Goal: Find specific page/section: Find specific page/section

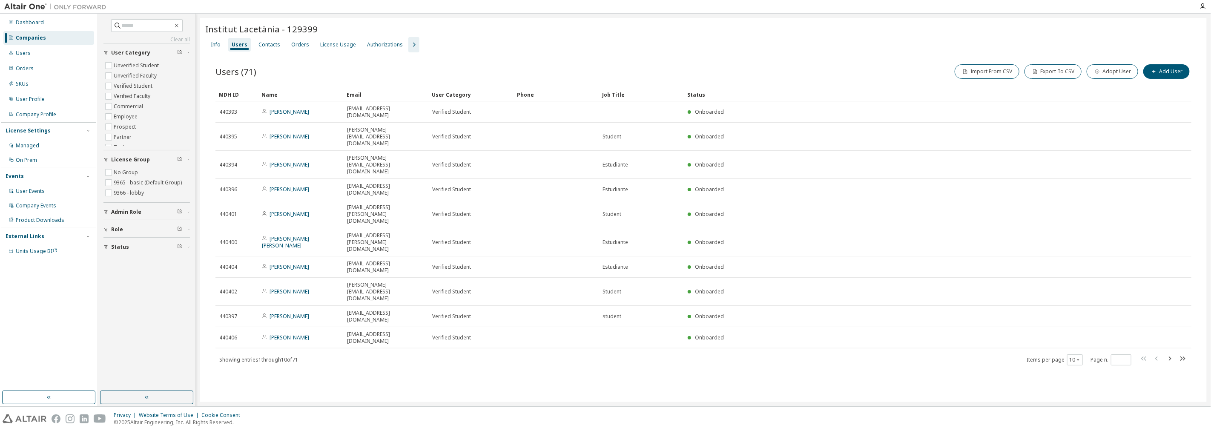
click at [480, 315] on div "Institut Lacetània - 129399 Clear Load Save Save As Field Operator Value Select…" at bounding box center [703, 210] width 1006 height 384
drag, startPoint x: 845, startPoint y: 320, endPoint x: 846, endPoint y: 306, distance: 13.6
click at [850, 309] on div "Institut Lacetània - 129399 Clear Load Save Save As Field Operator Value Select…" at bounding box center [703, 210] width 1006 height 384
click at [134, 29] on input "text" at bounding box center [147, 25] width 51 height 9
click at [43, 46] on div "Users" at bounding box center [48, 53] width 91 height 14
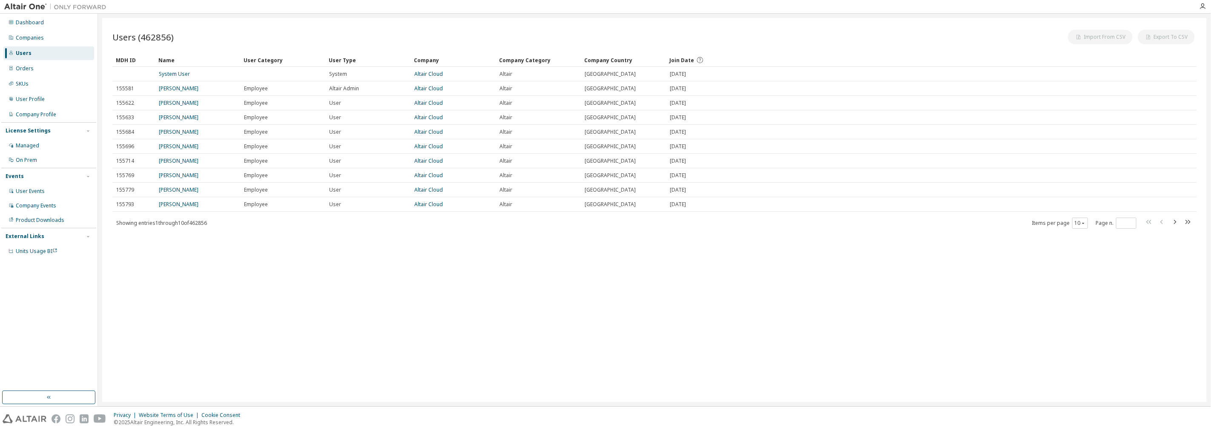
click at [154, 20] on div "Users (462856) Import From CSV Export To CSV Clear Load Save Save As Field Oper…" at bounding box center [654, 210] width 1104 height 384
click at [57, 57] on div "Users" at bounding box center [48, 53] width 91 height 14
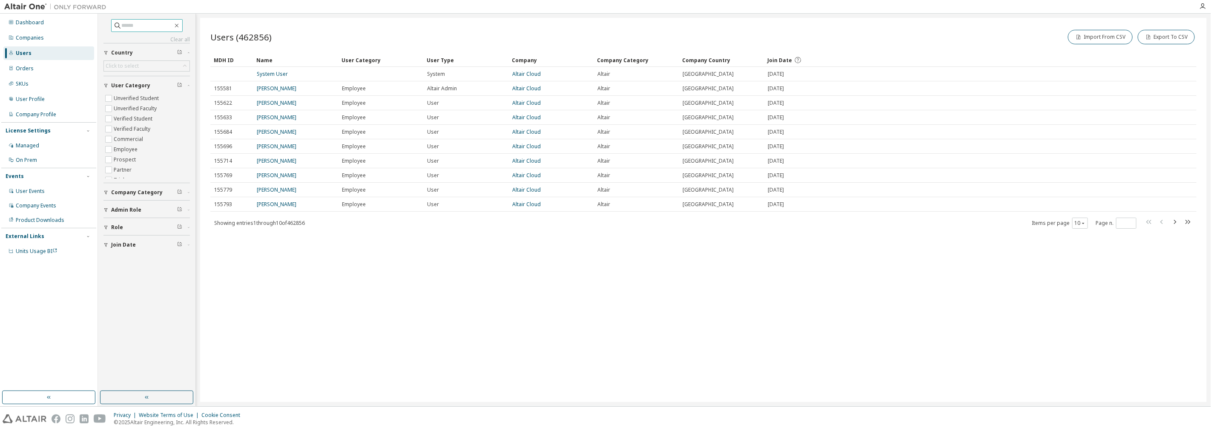
drag, startPoint x: 127, startPoint y: 16, endPoint x: 149, endPoint y: 30, distance: 26.8
click at [128, 16] on div "Clear all Join Date Role Admin Role Company Category User Category Unverified S…" at bounding box center [146, 202] width 95 height 375
click at [150, 30] on span at bounding box center [147, 25] width 72 height 13
click at [139, 30] on span at bounding box center [147, 25] width 72 height 13
click at [129, 27] on input "text" at bounding box center [147, 25] width 51 height 9
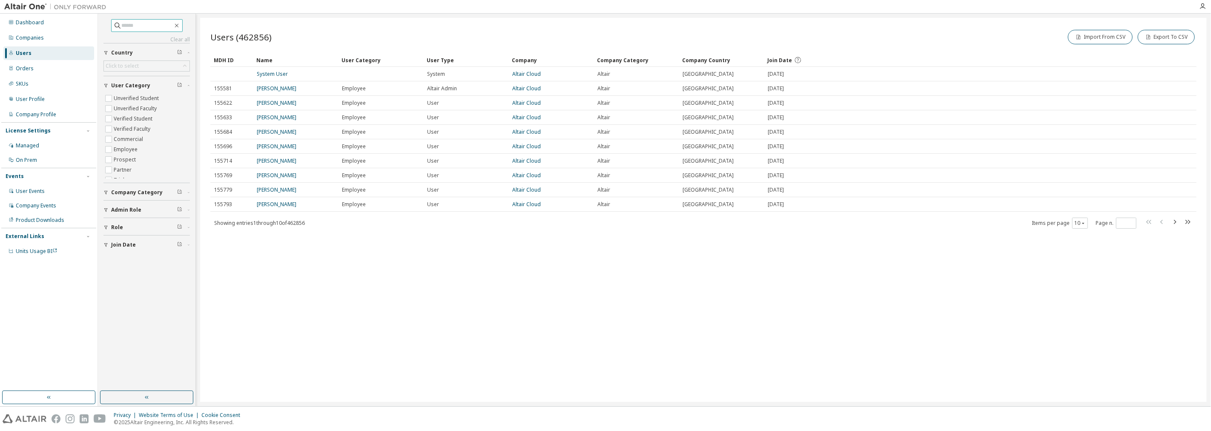
paste input "**********"
type input "**********"
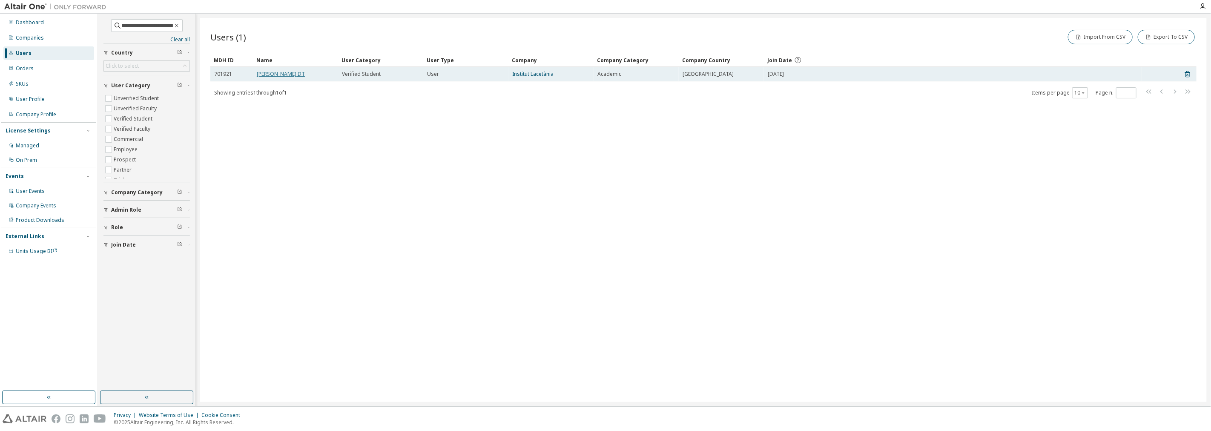
click at [269, 77] on link "[PERSON_NAME] DT" at bounding box center [281, 73] width 48 height 7
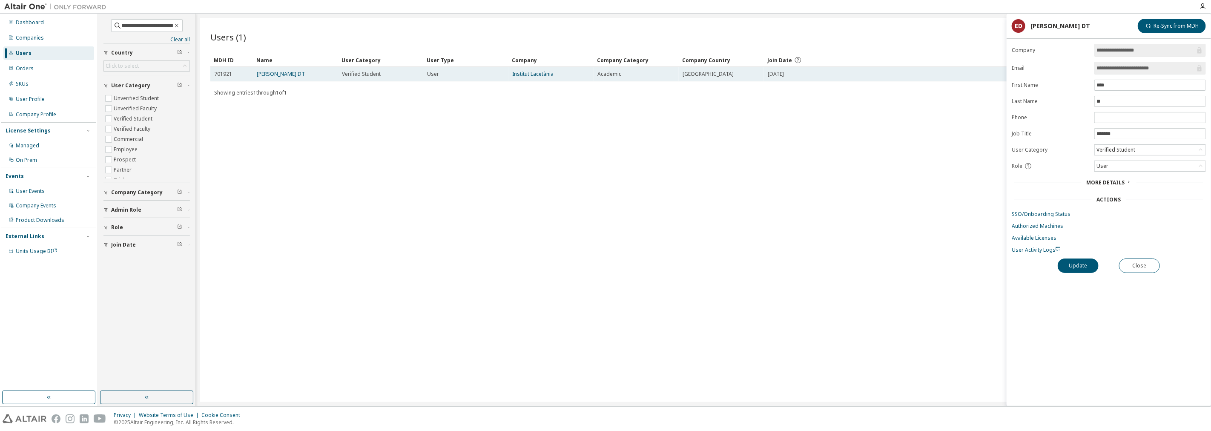
click at [532, 80] on td "Institut Lacetània" at bounding box center [550, 74] width 85 height 14
click at [528, 77] on link "Institut Lacetània" at bounding box center [532, 73] width 41 height 7
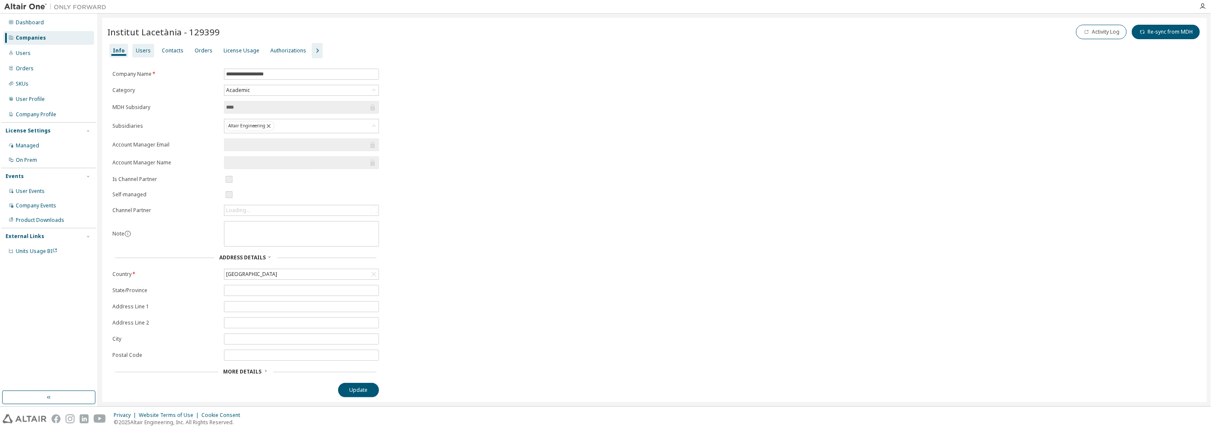
drag, startPoint x: 143, startPoint y: 48, endPoint x: 147, endPoint y: 50, distance: 4.8
click at [147, 50] on div "Users" at bounding box center [143, 50] width 15 height 7
